Goal: Find specific page/section: Find specific page/section

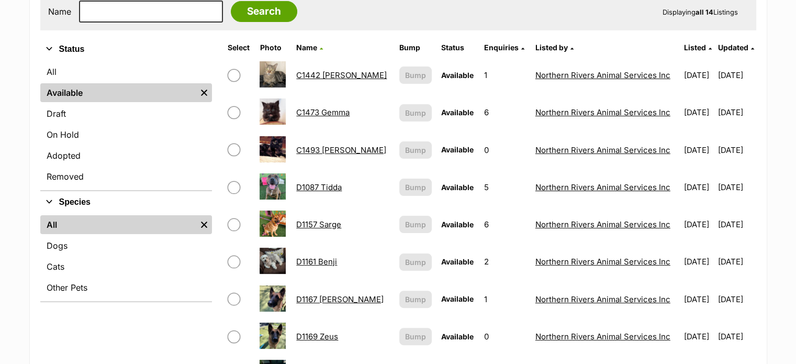
scroll to position [262, 0]
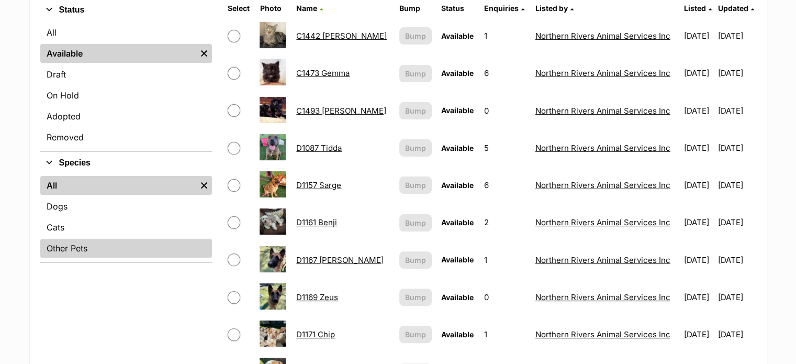
click at [82, 241] on link "Other Pets" at bounding box center [126, 248] width 172 height 19
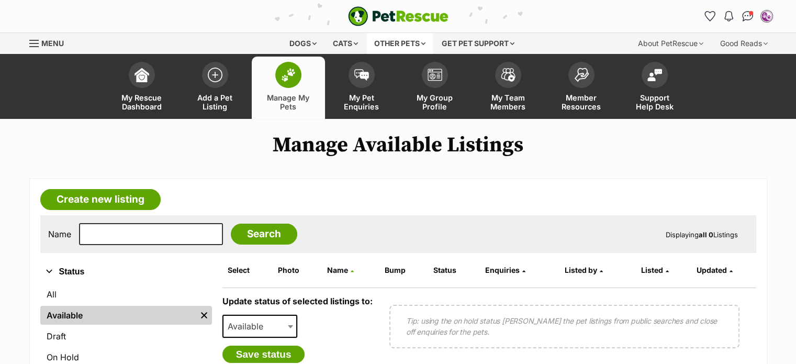
click at [400, 46] on div "Other pets" at bounding box center [400, 43] width 66 height 21
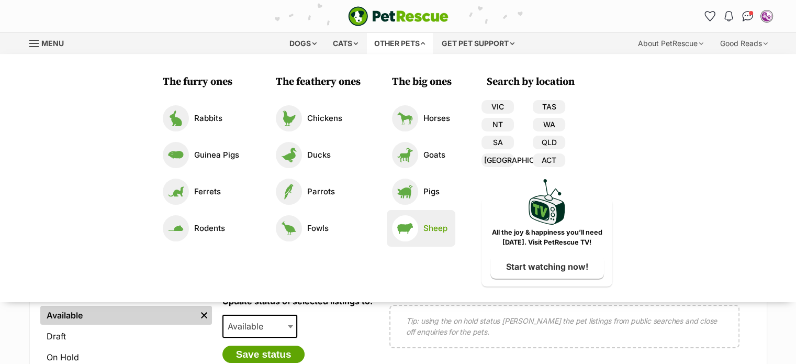
click at [426, 233] on p "Sheep" at bounding box center [435, 228] width 24 height 12
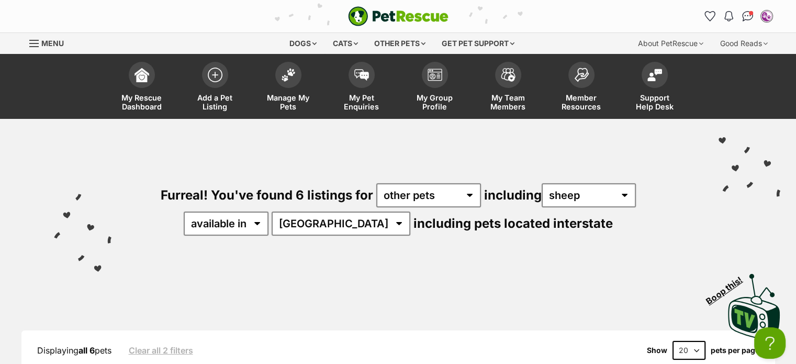
scroll to position [314, 0]
